Goal: Task Accomplishment & Management: Use online tool/utility

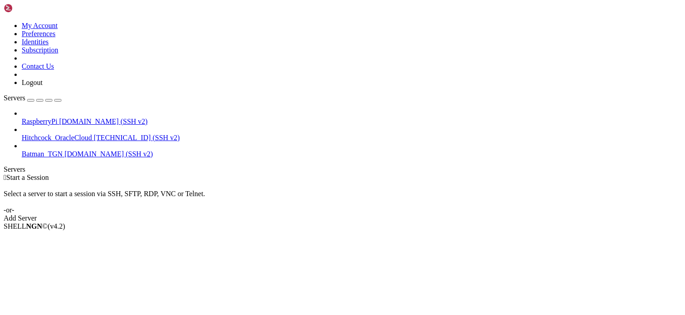
click at [315, 231] on div "SHELL NGN © (v 4.2 )" at bounding box center [343, 226] width 678 height 8
click at [316, 221] on div " Start a Session Select a server to start a session via SSH, SFTP, RDP, VNC or…" at bounding box center [343, 198] width 678 height 49
click at [324, 174] on div " Start a Session Select a server to start a session via SSH, SFTP, RDP, VNC or…" at bounding box center [343, 198] width 678 height 49
click at [647, 174] on div " Start a Session Select a server to start a session via SSH, SFTP, RDP, VNC or…" at bounding box center [343, 198] width 678 height 49
click at [332, 231] on div "SHELL NGN © (v 4.2 )" at bounding box center [343, 226] width 678 height 8
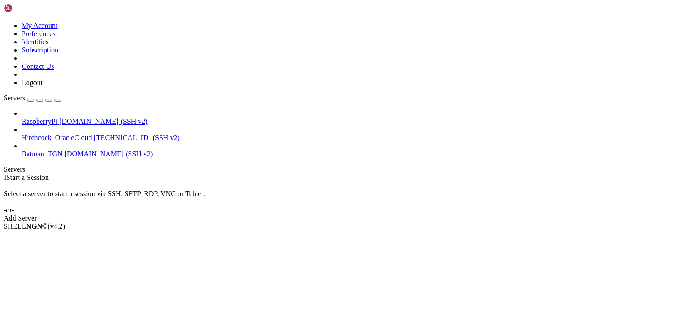
drag, startPoint x: 253, startPoint y: 55, endPoint x: 288, endPoint y: 66, distance: 36.9
click at [253, 174] on div " Start a Session Select a server to start a session via SSH, SFTP, RDP, VNC or…" at bounding box center [343, 198] width 678 height 49
click at [192, 182] on div "Select a server to start a session via SSH, SFTP, RDP, VNC or Telnet. -or-" at bounding box center [343, 198] width 678 height 33
click at [244, 182] on div "Select a server to start a session via SSH, SFTP, RDP, VNC or Telnet. -or-" at bounding box center [343, 198] width 678 height 33
click at [266, 174] on div " Start a Session Select a server to start a session via SSH, SFTP, RDP, VNC or…" at bounding box center [343, 198] width 678 height 49
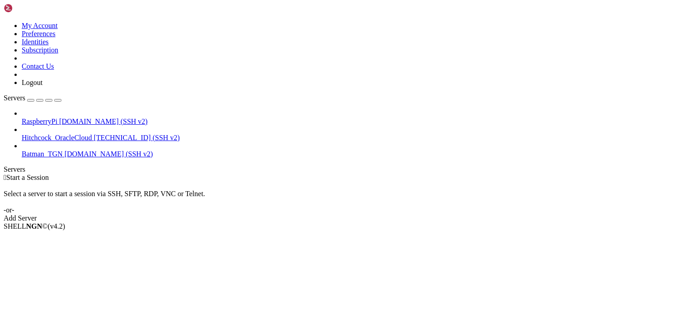
click at [226, 174] on div " Start a Session" at bounding box center [343, 178] width 678 height 8
click at [660, 222] on div " Start a Session Select a server to start a session via SSH, SFTP, RDP, VNC or…" at bounding box center [343, 198] width 678 height 49
click at [245, 174] on div " Start a Session Select a server to start a session via SSH, SFTP, RDP, VNC or…" at bounding box center [343, 198] width 678 height 49
click at [296, 174] on div " Start a Session Select a server to start a session via SSH, SFTP, RDP, VNC or…" at bounding box center [343, 198] width 678 height 49
click at [655, 187] on div " Start a Session Select a server to start a session via SSH, SFTP, RDP, VNC or…" at bounding box center [343, 198] width 678 height 49
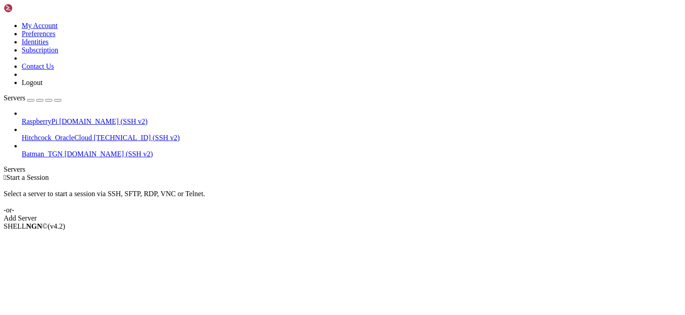
click at [329, 186] on div " Start a Session Select a server to start a session via SSH, SFTP, RDP, VNC or…" at bounding box center [343, 198] width 678 height 49
click at [236, 174] on div " Start a Session Select a server to start a session via SSH, SFTP, RDP, VNC or…" at bounding box center [343, 198] width 678 height 49
click at [209, 182] on div "Select a server to start a session via SSH, SFTP, RDP, VNC or Telnet. -or-" at bounding box center [343, 198] width 678 height 33
click at [664, 182] on div "Select a server to start a session via SSH, SFTP, RDP, VNC or Telnet. -or-" at bounding box center [343, 198] width 678 height 33
click at [198, 174] on div " Start a Session Select a server to start a session via SSH, SFTP, RDP, VNC or…" at bounding box center [343, 198] width 678 height 49
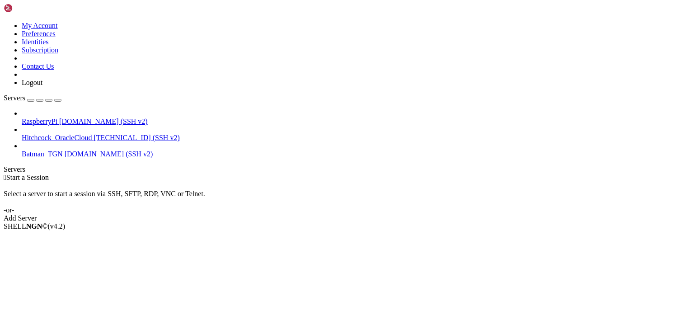
drag, startPoint x: 675, startPoint y: 159, endPoint x: 685, endPoint y: 161, distance: 9.7
click at [675, 174] on div " Start a Session Select a server to start a session via SSH, SFTP, RDP, VNC or…" at bounding box center [343, 198] width 678 height 49
click at [469, 174] on div " Start a Session Select a server to start a session via SSH, SFTP, RDP, VNC or…" at bounding box center [343, 198] width 678 height 49
